Goal: Navigation & Orientation: Find specific page/section

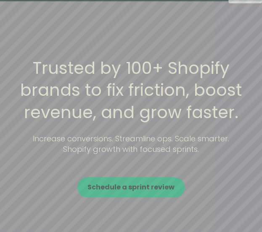
scroll to position [90, 0]
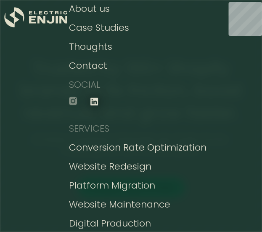
click at [97, 101] on icon at bounding box center [95, 101] width 8 height 8
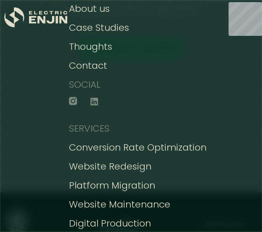
scroll to position [218, 0]
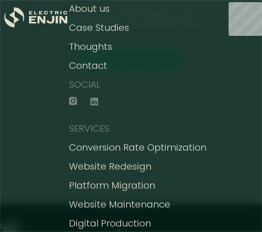
click at [102, 7] on div "Get your FREE conversion action plan Contact us" at bounding box center [170, 19] width 183 height 34
click at [95, 8] on div "Get your FREE conversion action plan Contact us" at bounding box center [170, 19] width 183 height 34
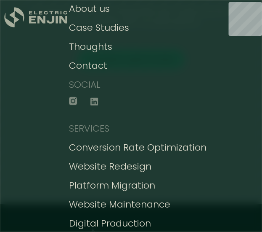
click at [42, 13] on icon ".st0{fill:#dfddc8;}" at bounding box center [35, 17] width 63 height 20
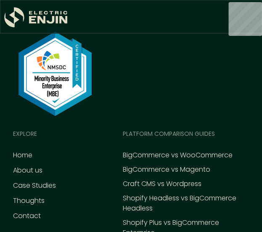
scroll to position [4861, 0]
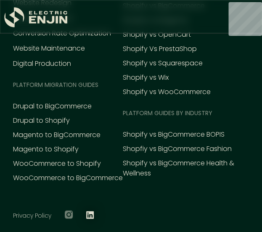
click at [86, 210] on icon at bounding box center [90, 214] width 8 height 8
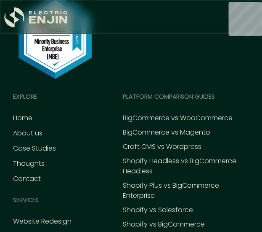
scroll to position [4642, 0]
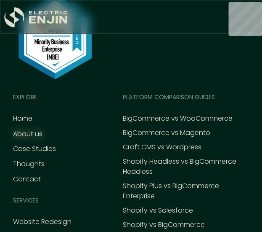
click at [30, 129] on div "About us" at bounding box center [27, 134] width 29 height 10
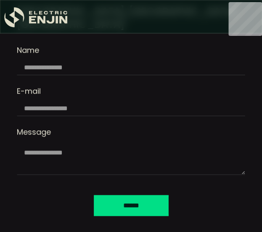
scroll to position [4955, 0]
